Goal: Transaction & Acquisition: Book appointment/travel/reservation

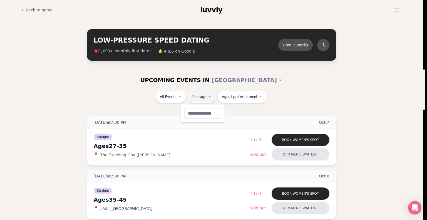
type input "**"
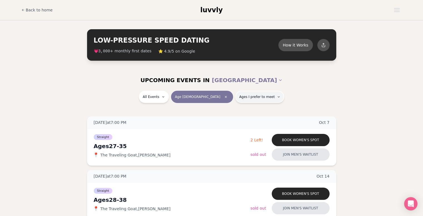
click at [247, 102] on button "Ages I prefer to meet" at bounding box center [259, 97] width 49 height 12
click at [220, 124] on button "Older than me" at bounding box center [219, 126] width 4 height 4
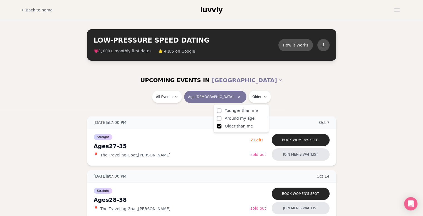
click at [220, 120] on button "Around my age" at bounding box center [219, 118] width 4 height 4
click at [220, 113] on div "Younger than me Around my age Older than me" at bounding box center [241, 118] width 48 height 21
click at [220, 111] on button "Younger than me" at bounding box center [219, 110] width 4 height 4
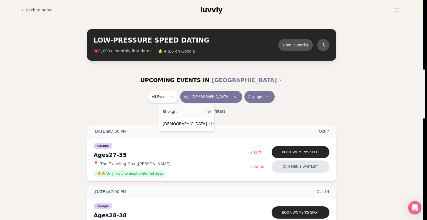
click at [187, 110] on div "Straight ( 9 )" at bounding box center [187, 111] width 53 height 12
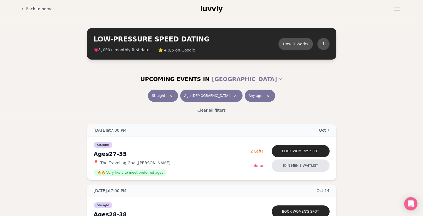
scroll to position [4, 0]
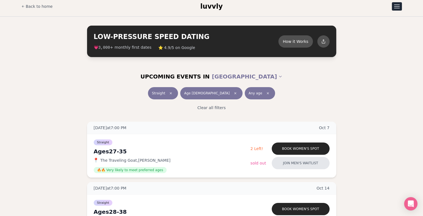
click at [398, 8] on button "Open menu" at bounding box center [397, 6] width 10 height 8
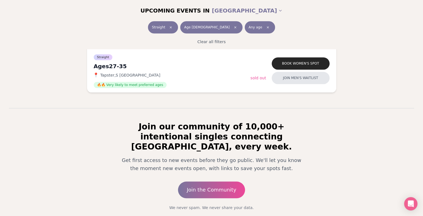
scroll to position [592, 0]
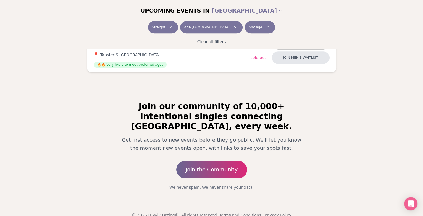
click at [222, 164] on link "Join the Community" at bounding box center [211, 170] width 71 height 18
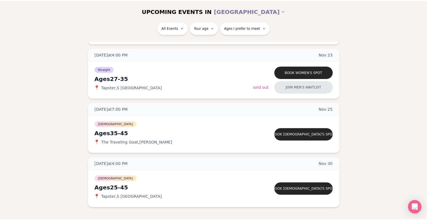
scroll to position [1034, 0]
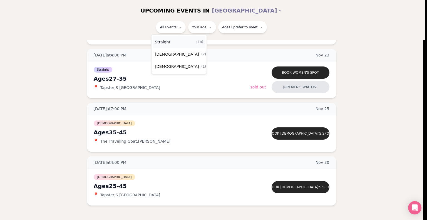
click at [196, 41] on span "( 18 )" at bounding box center [199, 42] width 7 height 4
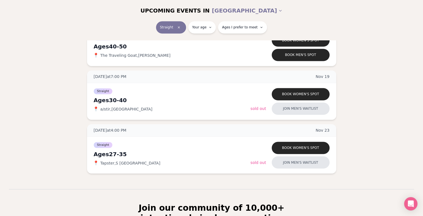
scroll to position [903, 0]
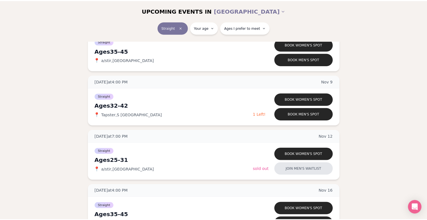
scroll to position [680, 0]
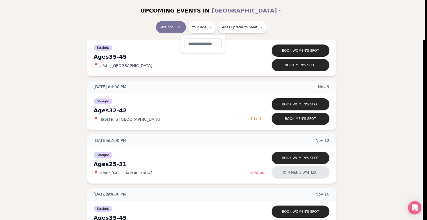
type input "**"
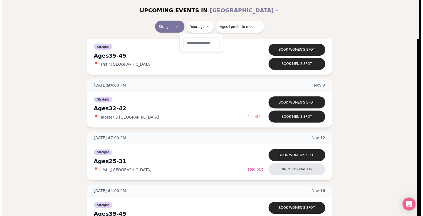
scroll to position [70, 0]
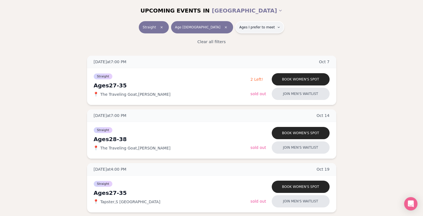
click at [255, 29] on button "Ages I prefer to meet" at bounding box center [259, 27] width 49 height 12
click at [244, 54] on span "Older than me" at bounding box center [239, 57] width 28 height 6
click at [222, 54] on button "Older than me" at bounding box center [219, 56] width 4 height 4
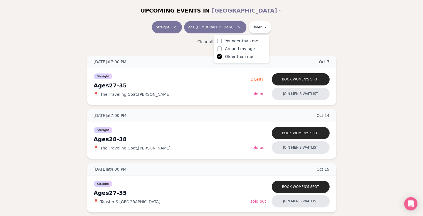
click at [250, 49] on span "Around my age" at bounding box center [240, 49] width 30 height 6
click at [222, 49] on button "Around my age" at bounding box center [219, 48] width 4 height 4
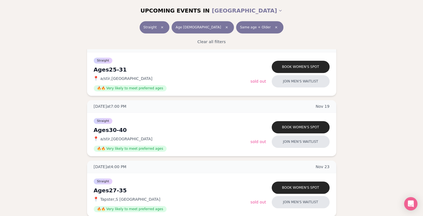
scroll to position [446, 0]
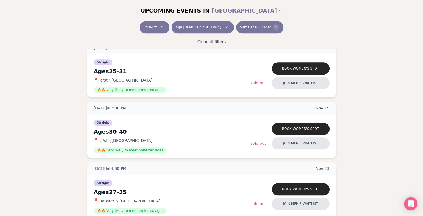
click at [275, 26] on icon "Clear preference" at bounding box center [276, 27] width 3 height 3
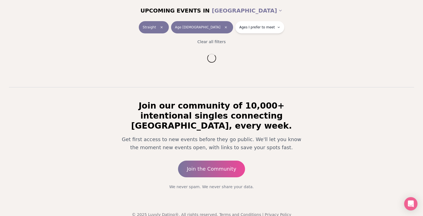
scroll to position [446, 0]
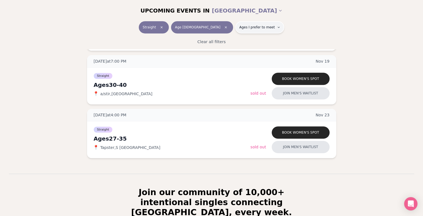
click at [255, 31] on button "Ages I prefer to meet" at bounding box center [259, 27] width 49 height 12
click at [239, 56] on span "Older than me" at bounding box center [239, 57] width 28 height 6
click at [222, 56] on button "Older than me" at bounding box center [219, 56] width 4 height 4
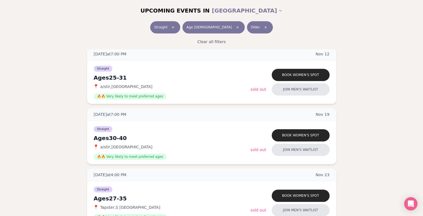
scroll to position [439, 0]
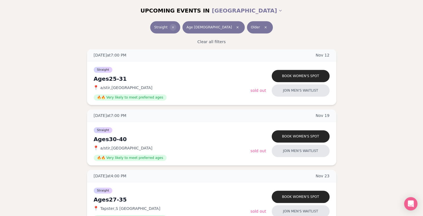
click at [175, 26] on icon "Clear event type filter" at bounding box center [172, 27] width 3 height 3
click at [223, 28] on button "Age [DEMOGRAPHIC_DATA]" at bounding box center [214, 27] width 62 height 12
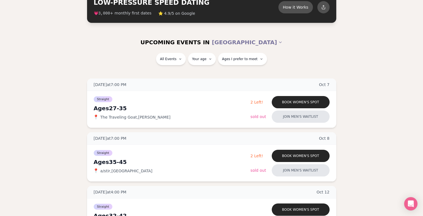
scroll to position [21, 0]
